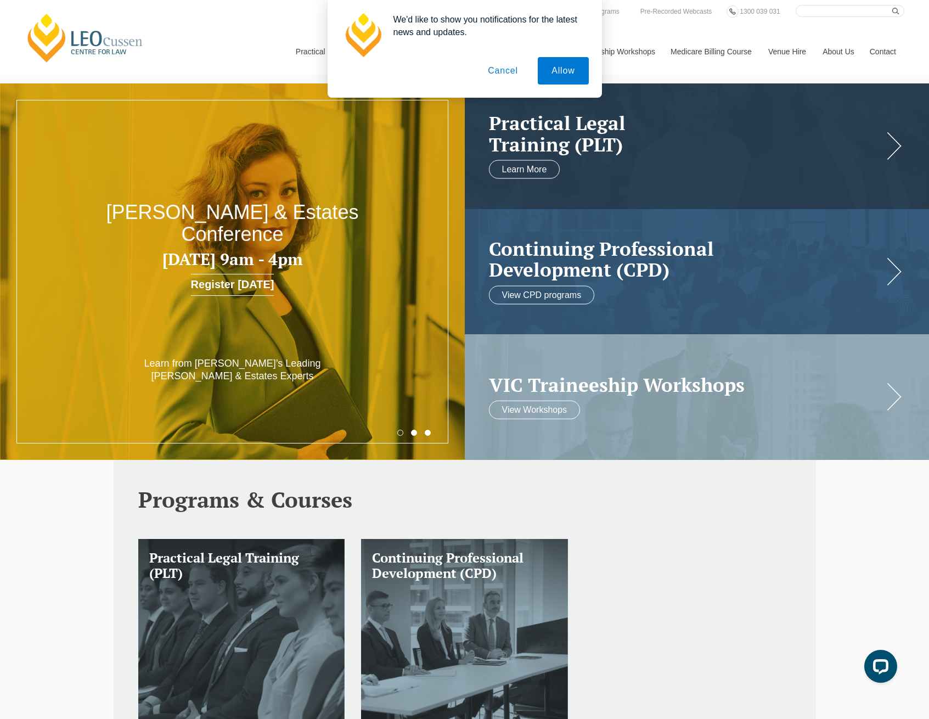
click at [504, 63] on button "Cancel" at bounding box center [503, 70] width 58 height 27
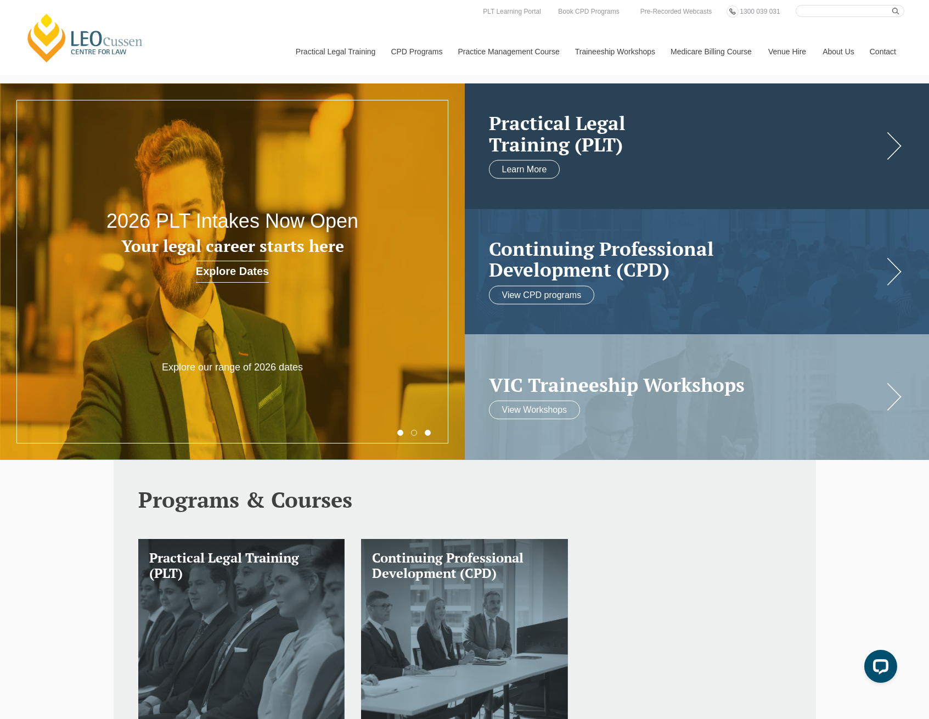
click at [596, 148] on h2 "Practical Legal Training (PLT)" at bounding box center [686, 134] width 395 height 42
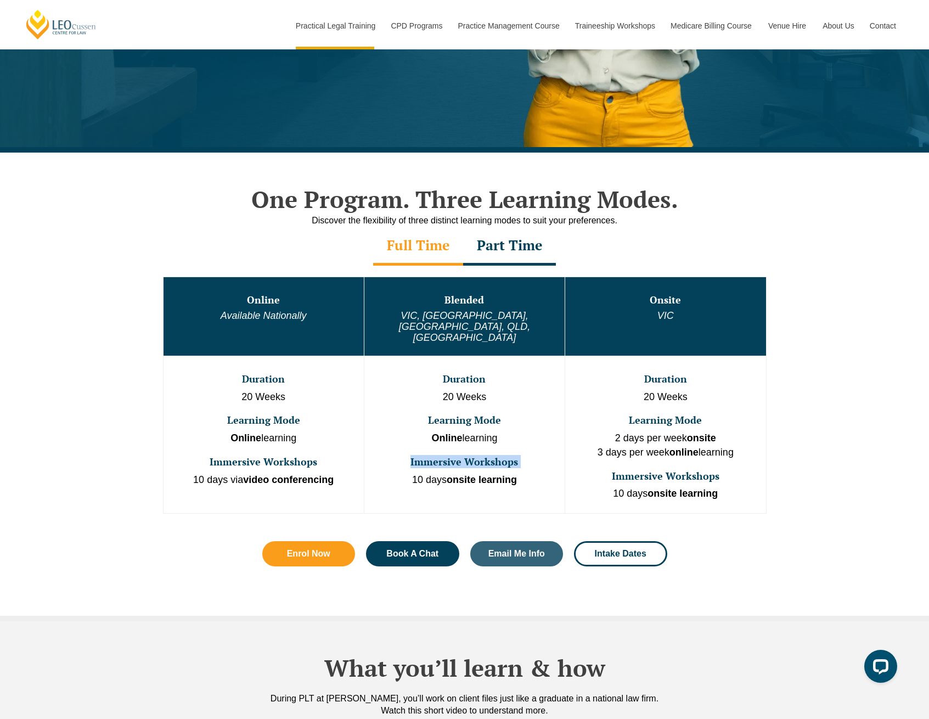
drag, startPoint x: 409, startPoint y: 441, endPoint x: 521, endPoint y: 456, distance: 113.0
click at [513, 453] on td "Duration 20 Weeks Learning Mode Online learning Immersive Workshops 10 days ons…" at bounding box center [464, 435] width 201 height 158
drag, startPoint x: 537, startPoint y: 466, endPoint x: 429, endPoint y: 447, distance: 110.3
click at [429, 447] on td "Duration 20 Weeks Learning Mode Online learning Immersive Workshops 10 days ons…" at bounding box center [464, 435] width 201 height 158
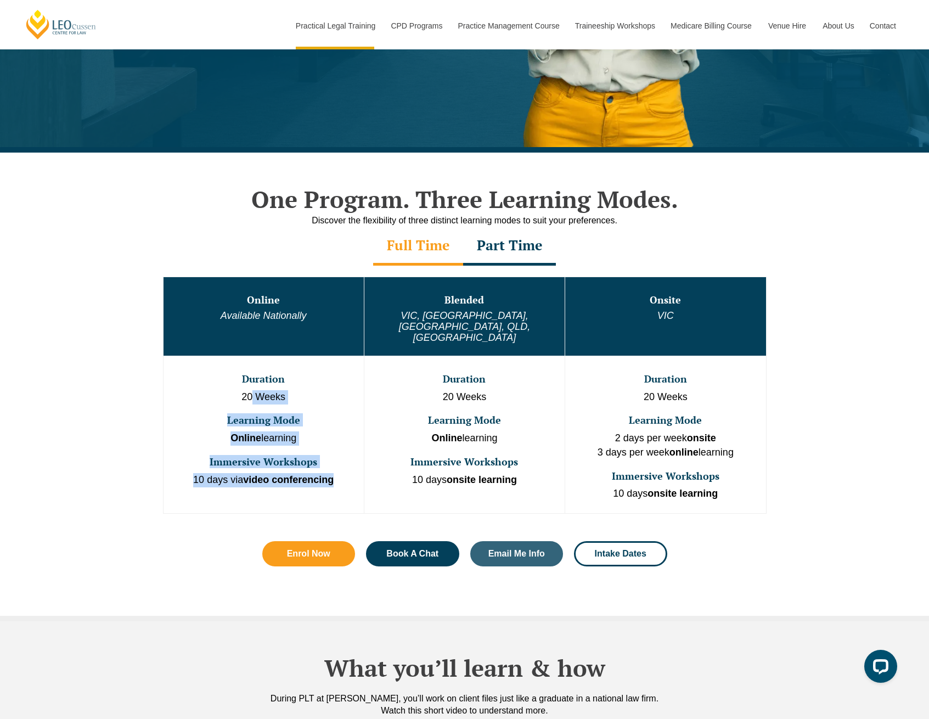
drag, startPoint x: 250, startPoint y: 369, endPoint x: 473, endPoint y: 463, distance: 241.9
click at [361, 467] on td "Duration 20 Weeks Learning Mode Online learning Immersive Workshops 10 days via…" at bounding box center [263, 435] width 201 height 158
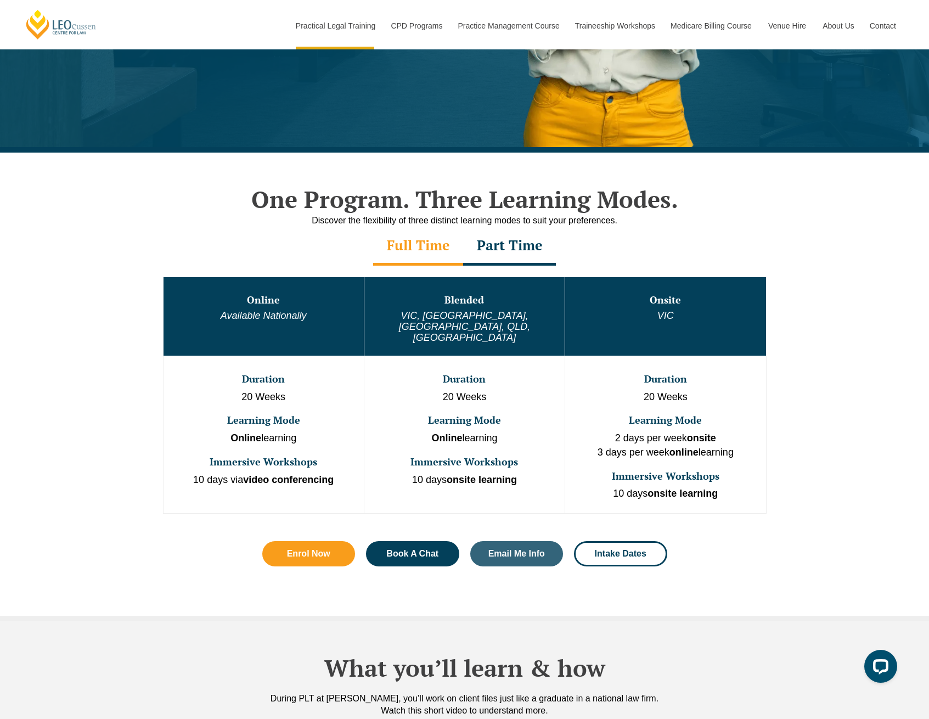
click at [505, 474] on strong "onsite learning" at bounding box center [482, 479] width 70 height 11
drag, startPoint x: 520, startPoint y: 462, endPoint x: 395, endPoint y: 432, distance: 128.2
click at [396, 432] on td "Duration 20 Weeks Learning Mode Online learning Immersive Workshops 10 days ons…" at bounding box center [464, 435] width 201 height 158
click at [397, 433] on td "Duration 20 Weeks Learning Mode Online learning Immersive Workshops 10 days ons…" at bounding box center [464, 435] width 201 height 158
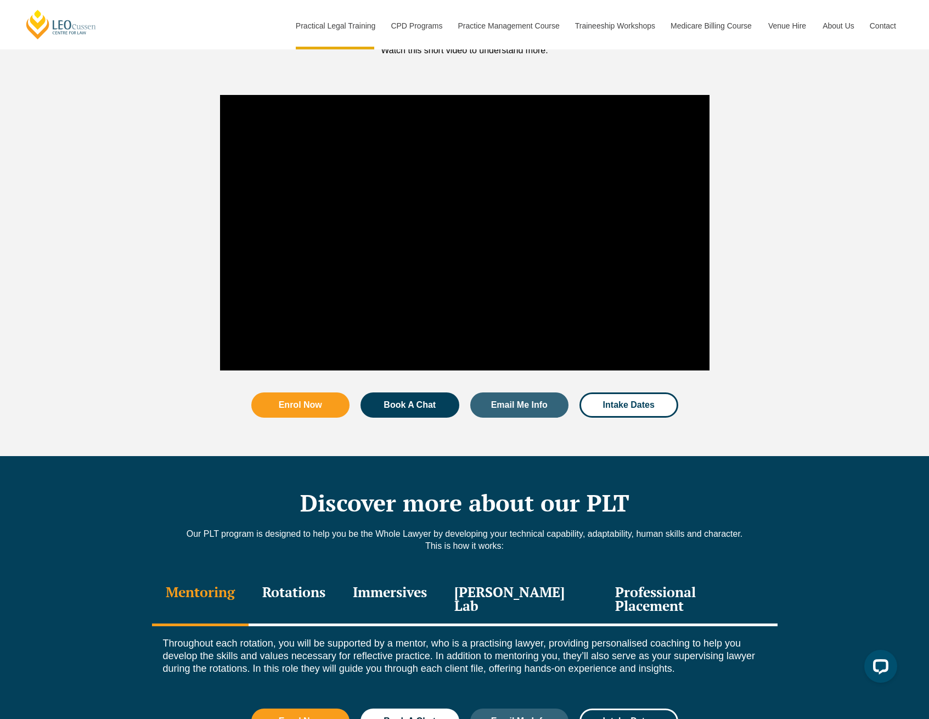
scroll to position [1282, 0]
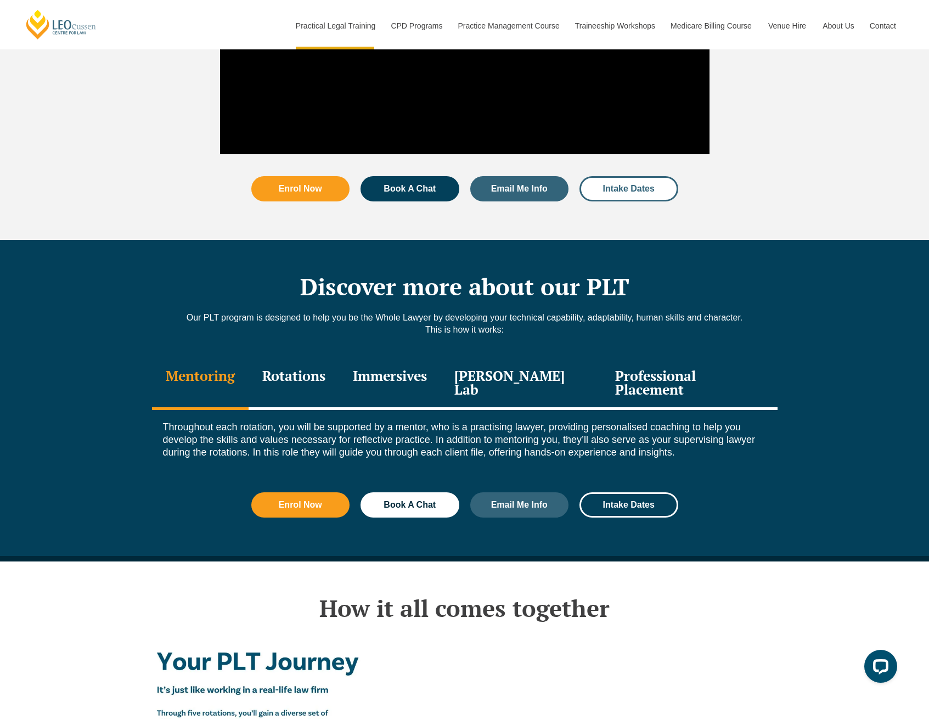
click at [656, 176] on link "Intake Dates" at bounding box center [629, 188] width 99 height 25
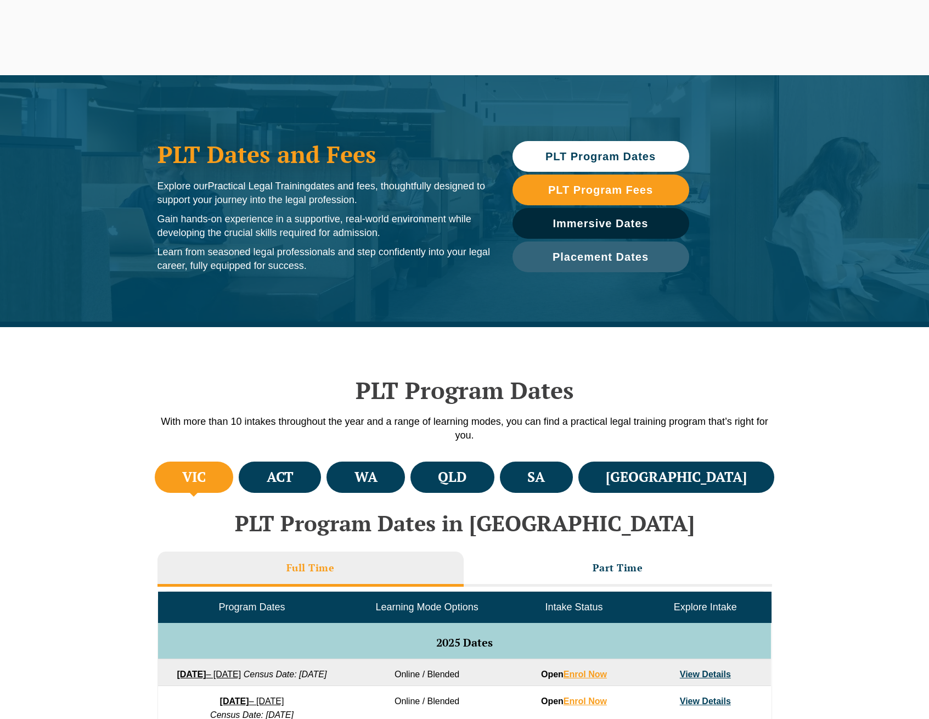
scroll to position [158, 0]
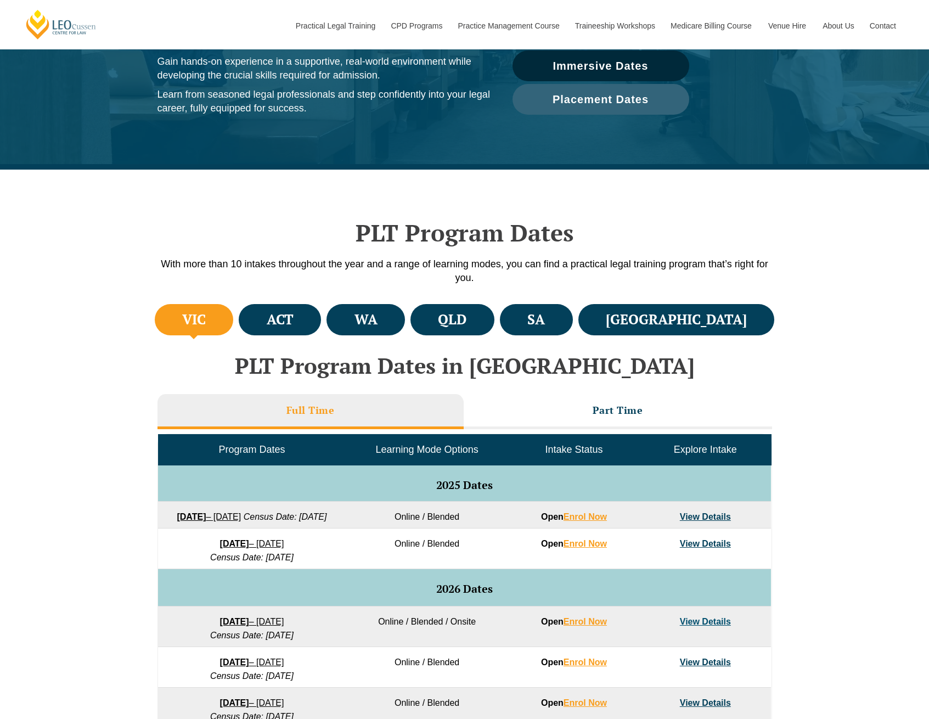
click at [409, 291] on div "PLT Program Dates With more than 10 intakes throughout the year and a range of …" at bounding box center [465, 236] width 626 height 132
click at [378, 320] on h4 "WA" at bounding box center [366, 320] width 23 height 18
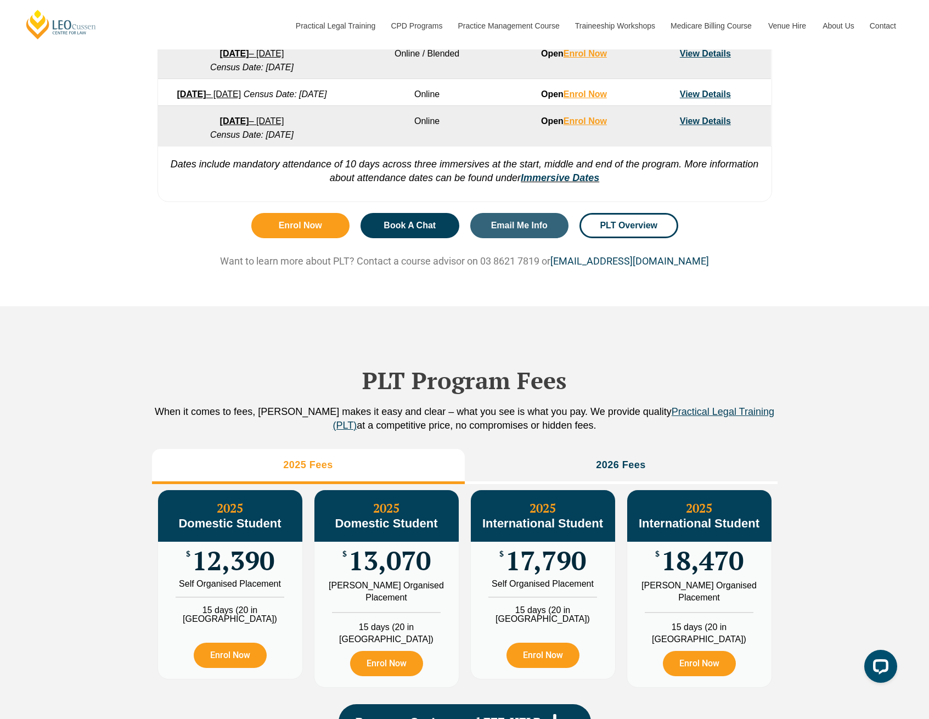
scroll to position [1001, 0]
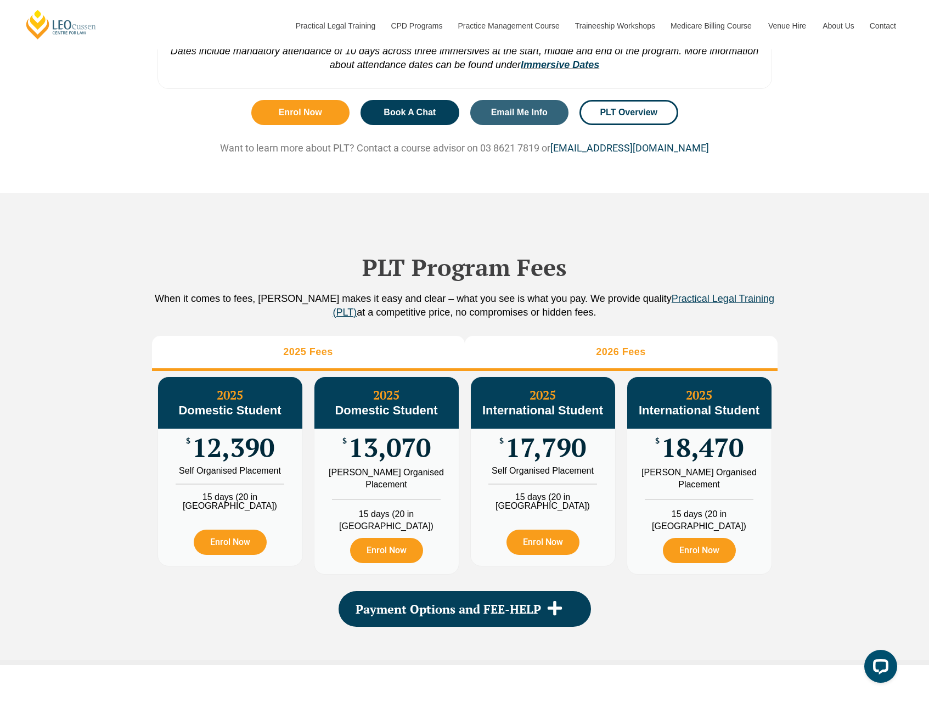
click at [608, 358] on h3 "2026 Fees" at bounding box center [621, 352] width 50 height 13
click at [441, 371] on li "2025 Fees" at bounding box center [308, 353] width 313 height 35
click at [562, 371] on li "2026 Fees" at bounding box center [621, 353] width 313 height 35
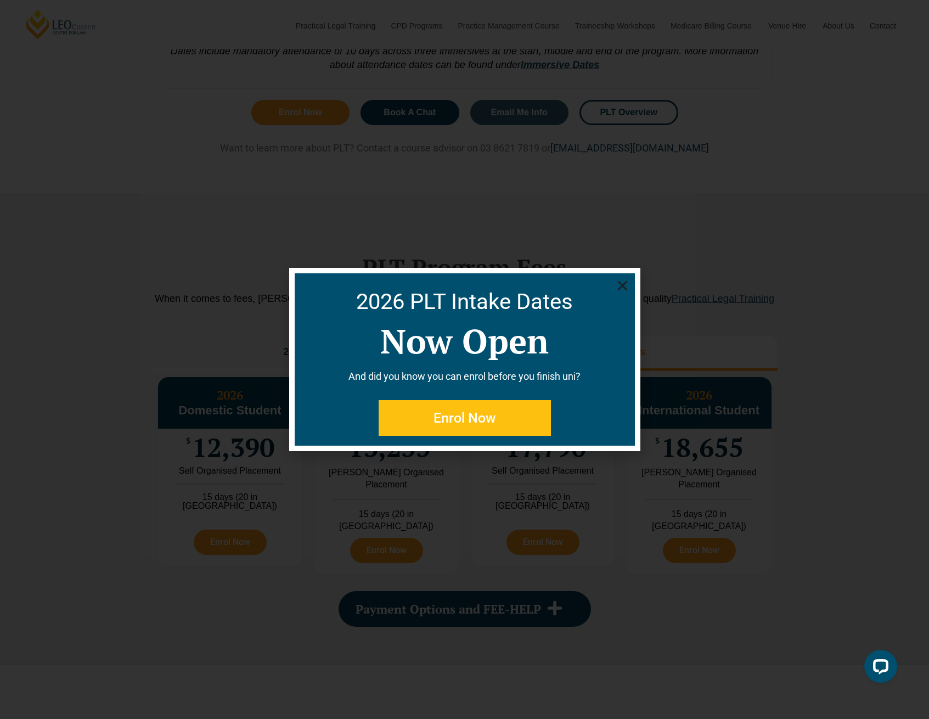
click at [620, 281] on icon "Close" at bounding box center [623, 286] width 14 height 14
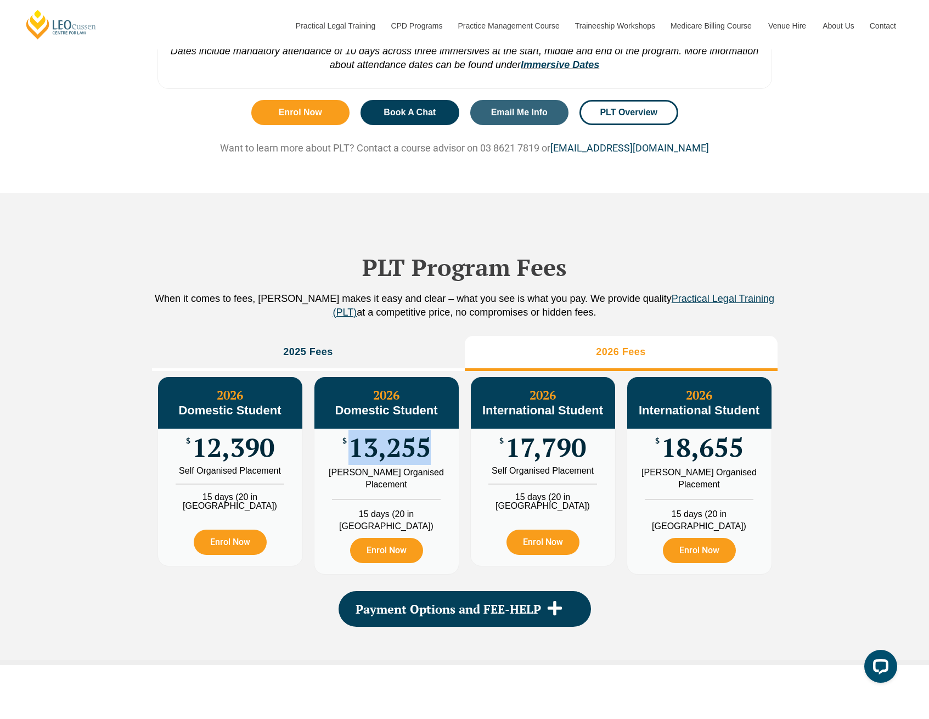
drag, startPoint x: 347, startPoint y: 471, endPoint x: 436, endPoint y: 491, distance: 91.8
click at [438, 467] on div "$ 13,255" at bounding box center [387, 448] width 144 height 38
click at [436, 467] on div "$ 13,255" at bounding box center [387, 448] width 144 height 38
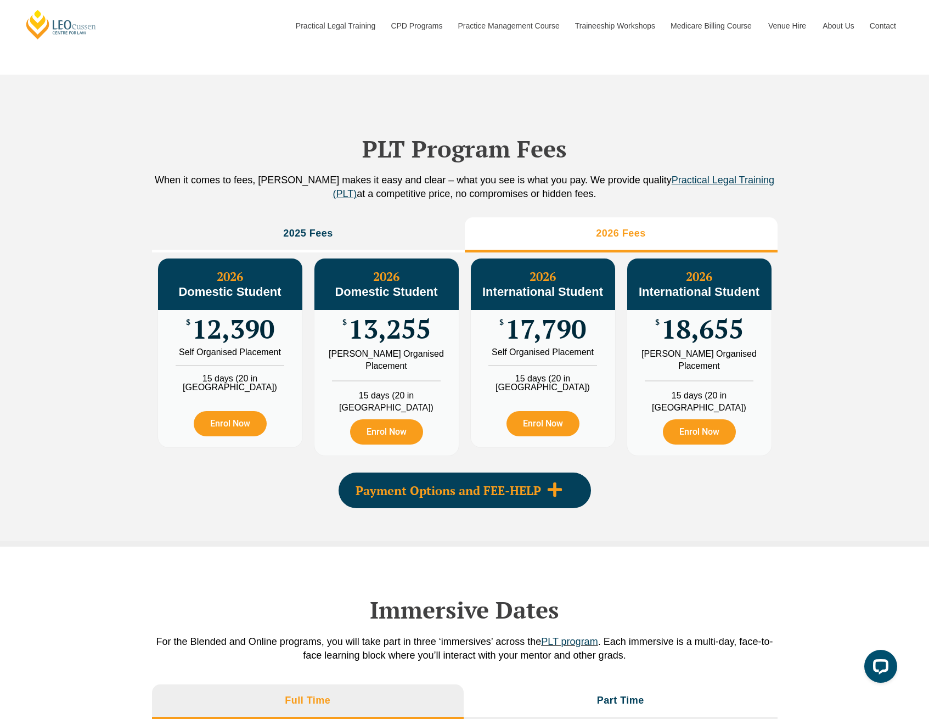
click at [548, 498] on icon at bounding box center [555, 489] width 16 height 16
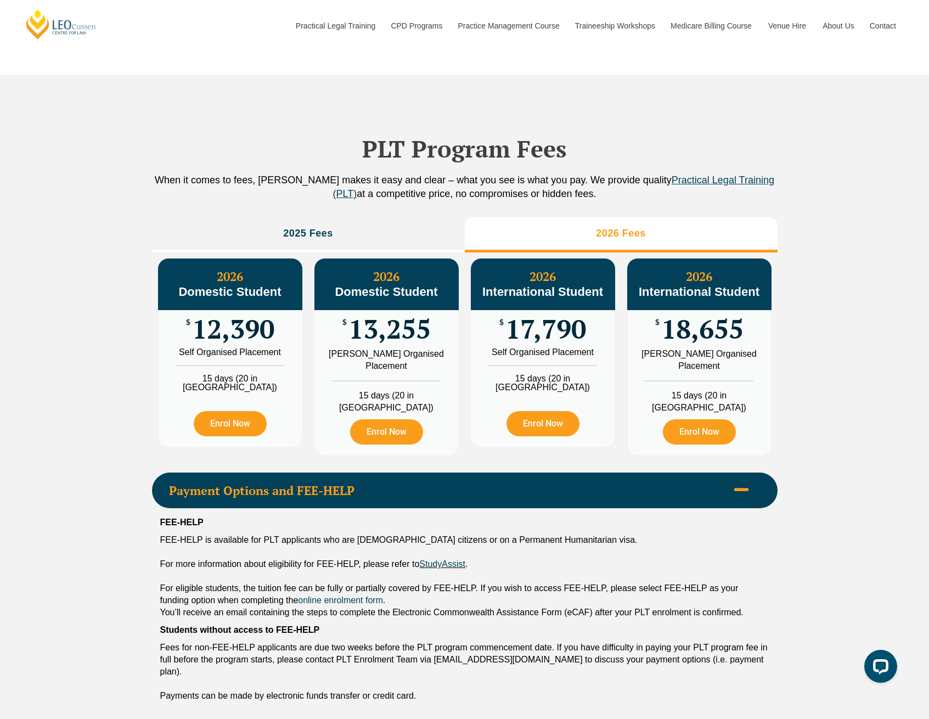
scroll to position [1312, 0]
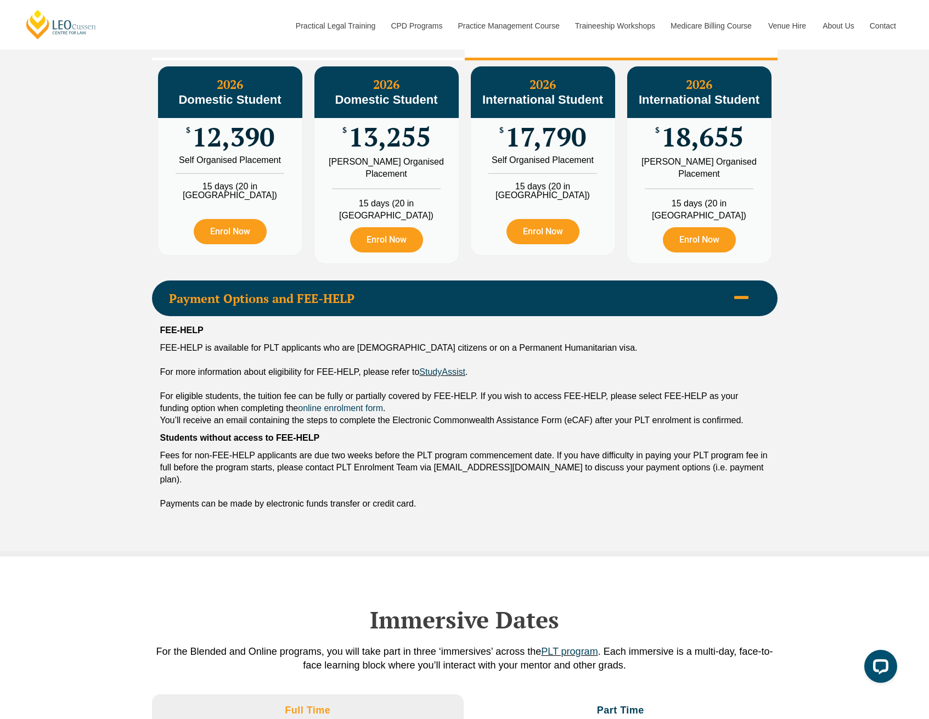
click at [414, 156] on div "$ 13,255" at bounding box center [387, 137] width 144 height 38
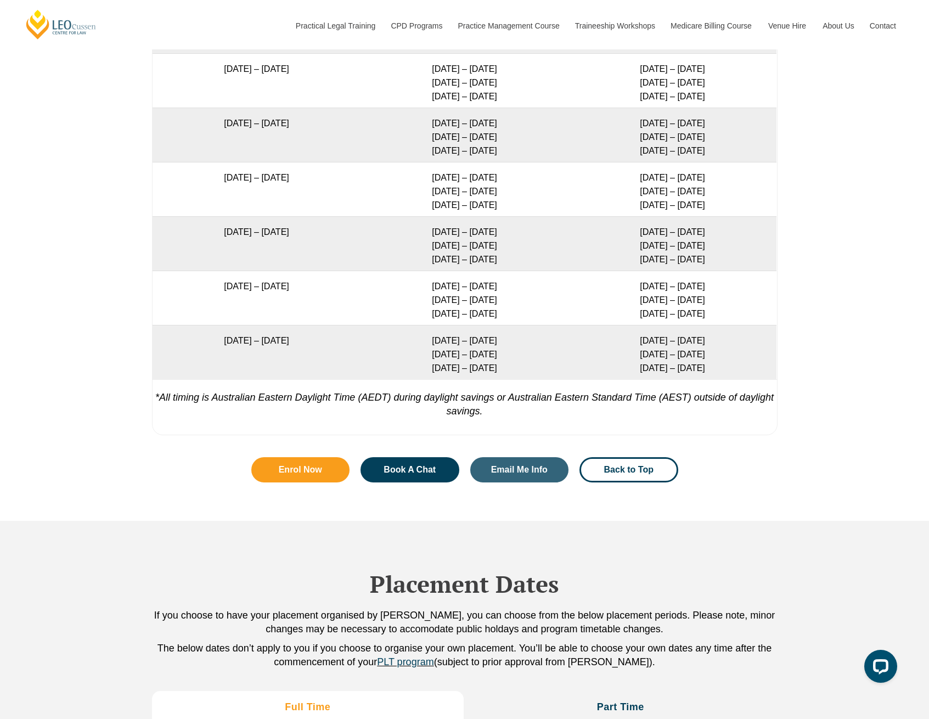
scroll to position [2812, 0]
